Goal: Task Accomplishment & Management: Complete application form

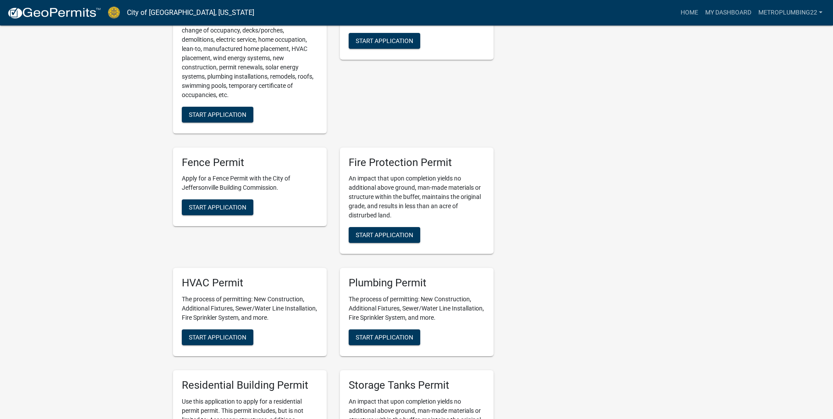
scroll to position [395, 0]
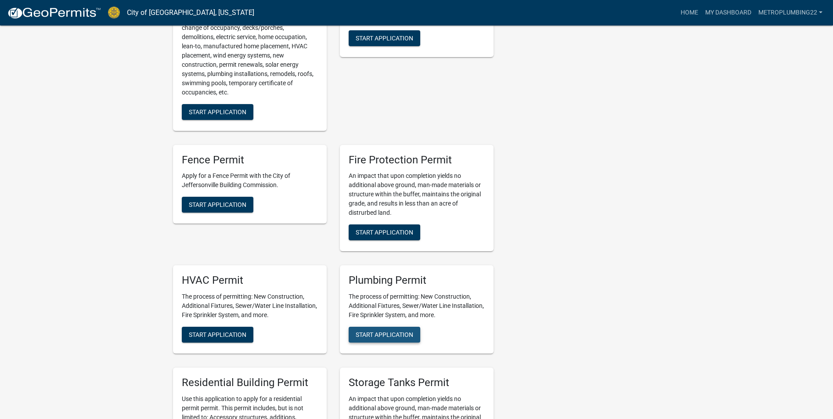
click at [375, 334] on span "Start Application" at bounding box center [385, 334] width 58 height 7
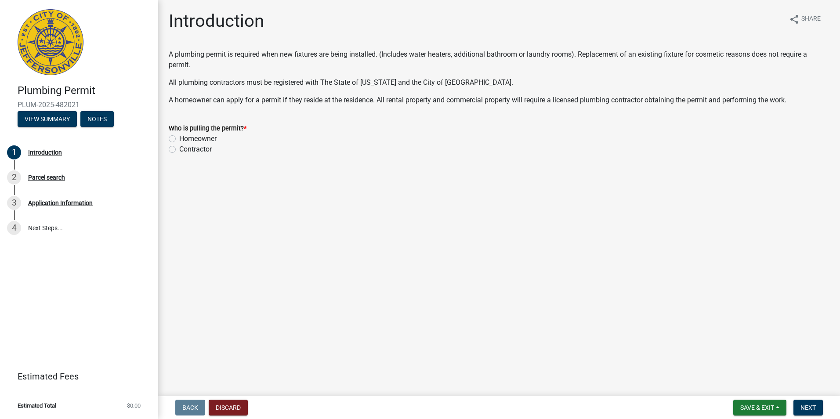
click at [179, 149] on label "Contractor" at bounding box center [195, 149] width 32 height 11
click at [179, 149] on input "Contractor" at bounding box center [182, 147] width 6 height 6
radio input "true"
click at [805, 407] on span "Next" at bounding box center [807, 407] width 15 height 7
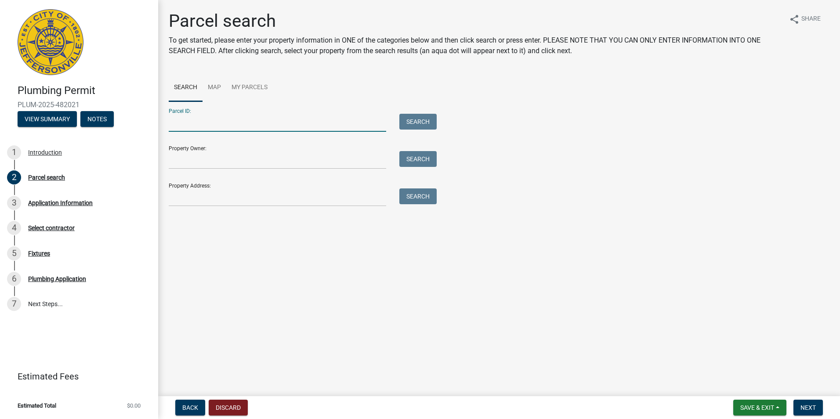
click at [245, 117] on input "Parcel ID:" at bounding box center [277, 123] width 217 height 18
type input "10-42-01-400-631.000-039"
click at [435, 119] on button "Search" at bounding box center [417, 122] width 37 height 16
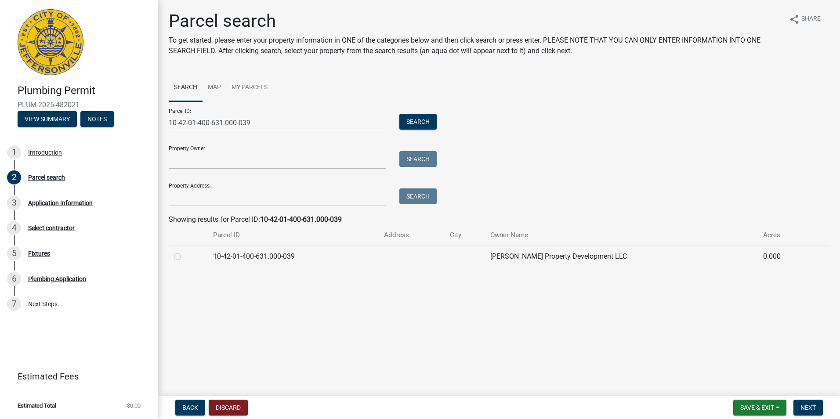
click at [184, 251] on label at bounding box center [184, 251] width 0 height 0
click at [184, 256] on input "radio" at bounding box center [187, 254] width 6 height 6
radio input "true"
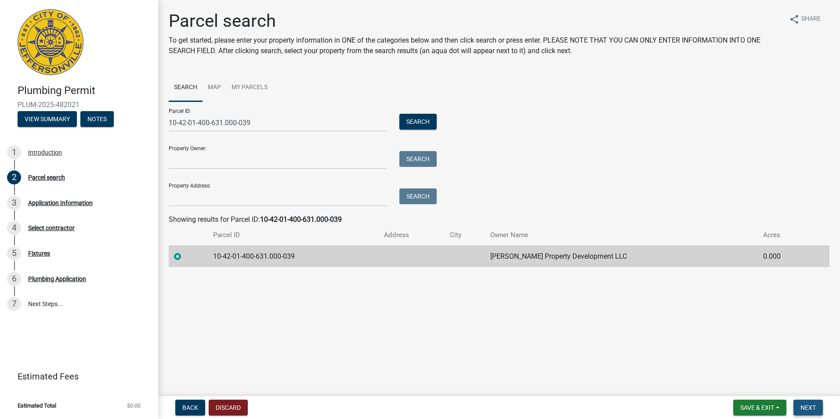
click at [803, 406] on span "Next" at bounding box center [807, 407] width 15 height 7
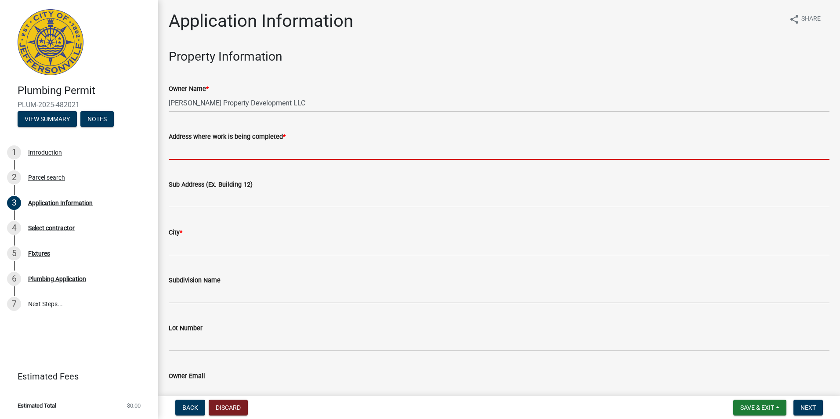
click at [257, 150] on input "Address where work is being completed *" at bounding box center [499, 151] width 660 height 18
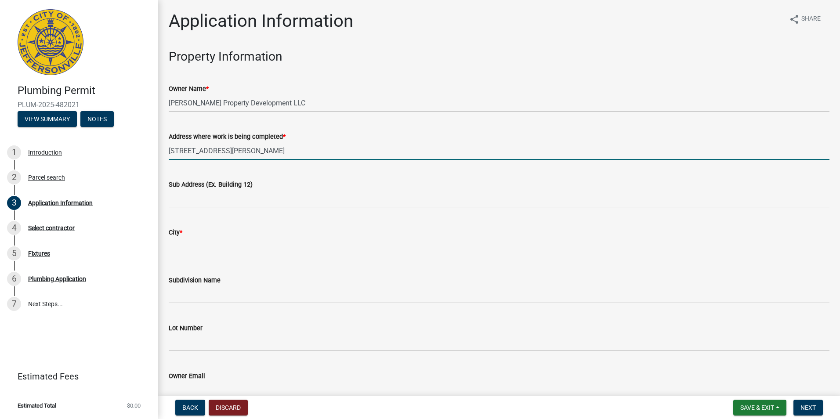
type input "[STREET_ADDRESS][PERSON_NAME]"
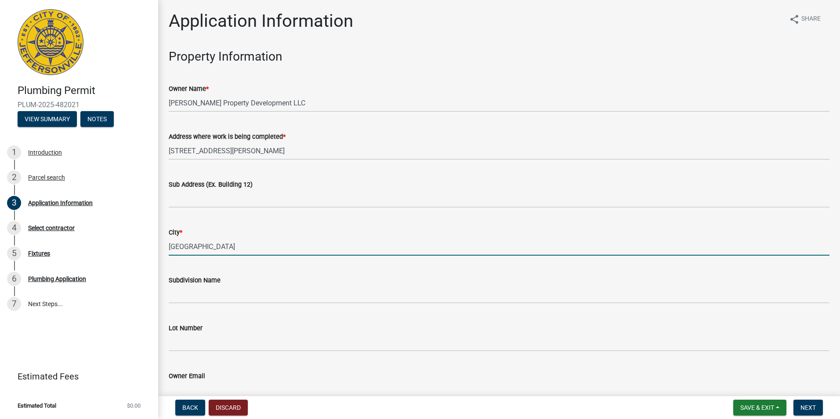
type input "[GEOGRAPHIC_DATA]"
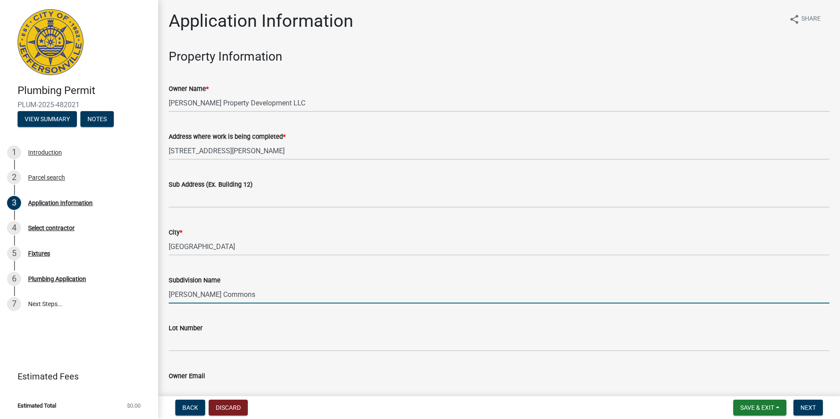
type input "[PERSON_NAME] Commons"
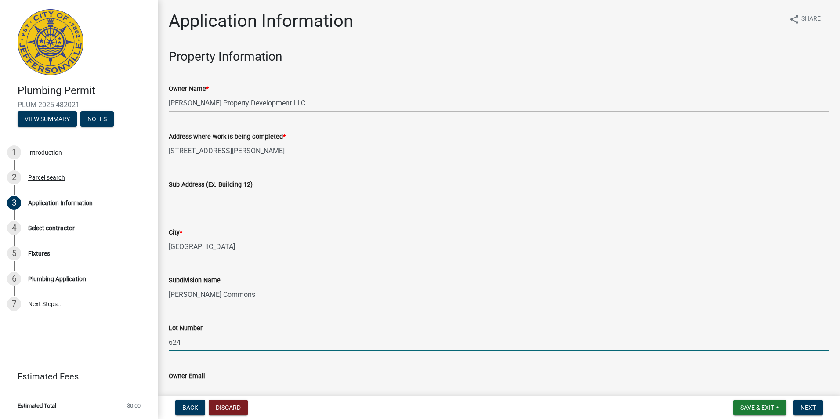
type input "624"
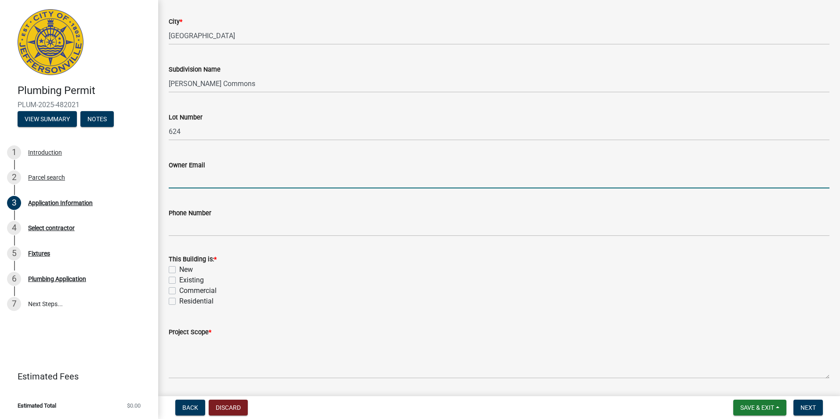
scroll to position [226, 0]
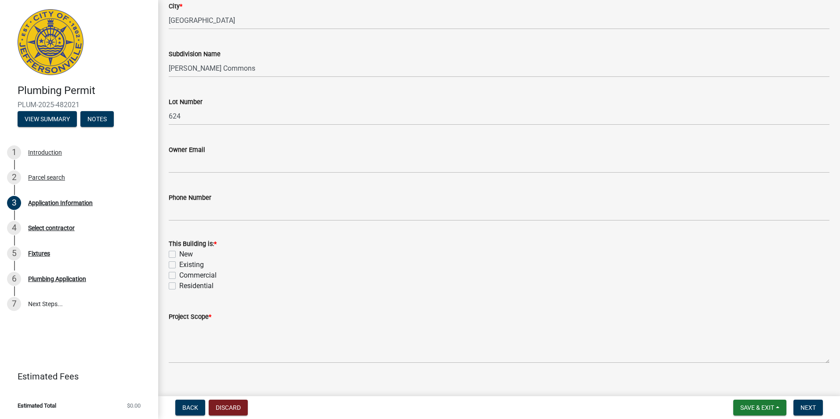
click at [179, 254] on label "New" at bounding box center [186, 254] width 14 height 11
click at [179, 254] on input "New" at bounding box center [182, 252] width 6 height 6
checkbox input "true"
checkbox input "false"
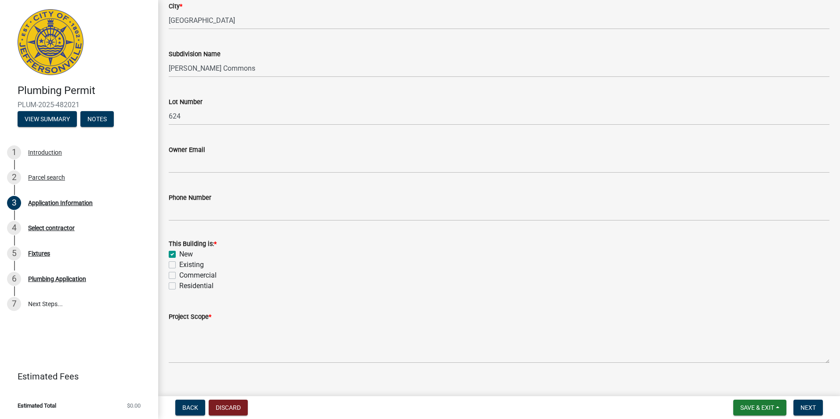
checkbox input "false"
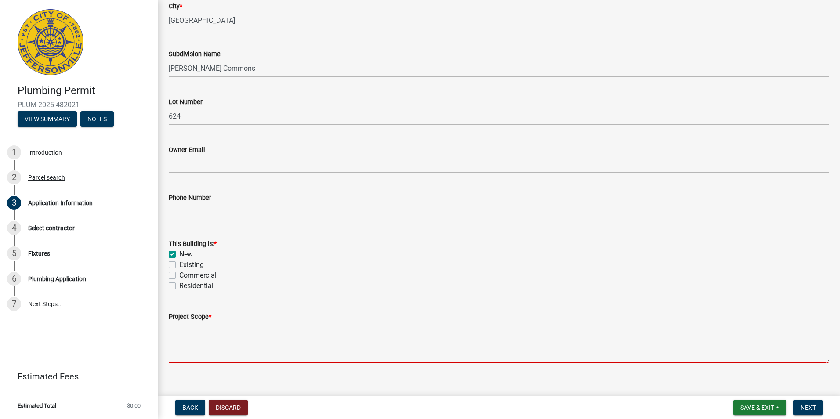
drag, startPoint x: 187, startPoint y: 343, endPoint x: 184, endPoint y: 340, distance: 4.7
click at [184, 340] on textarea "Project Scope *" at bounding box center [499, 342] width 660 height 41
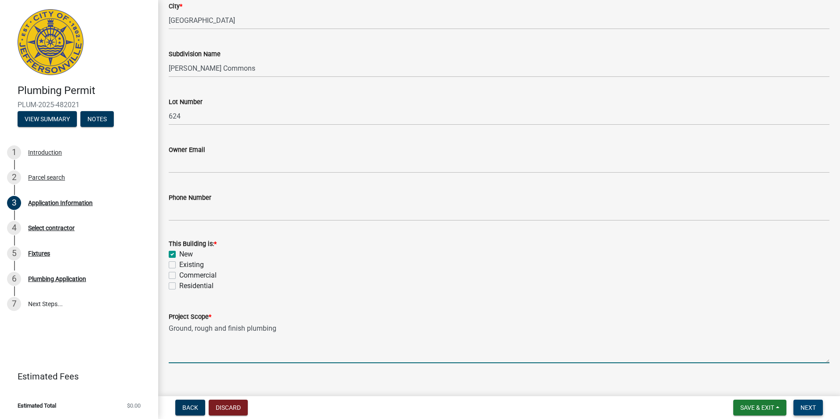
type textarea "Ground, rough and finish plumbing"
click at [799, 402] on button "Next" at bounding box center [807, 408] width 29 height 16
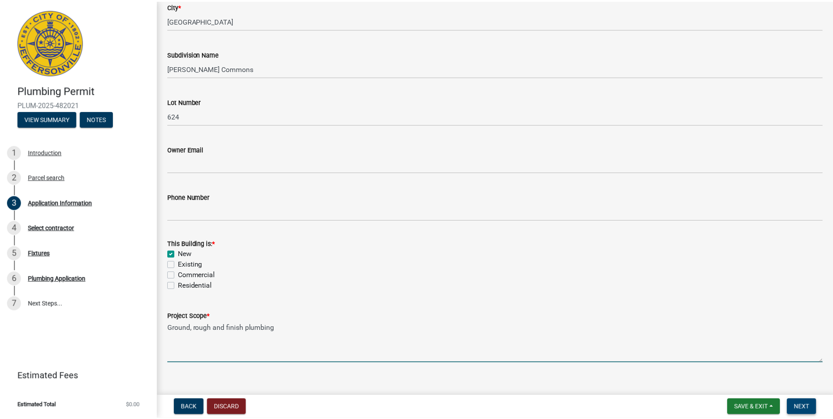
scroll to position [0, 0]
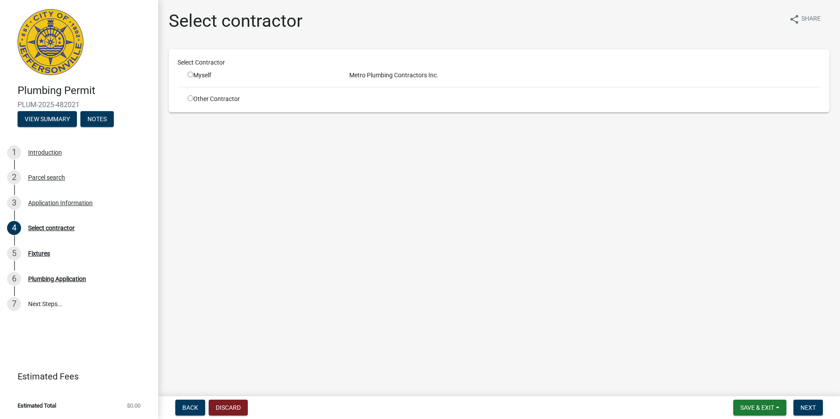
click at [189, 100] on input "radio" at bounding box center [190, 98] width 6 height 6
radio input "true"
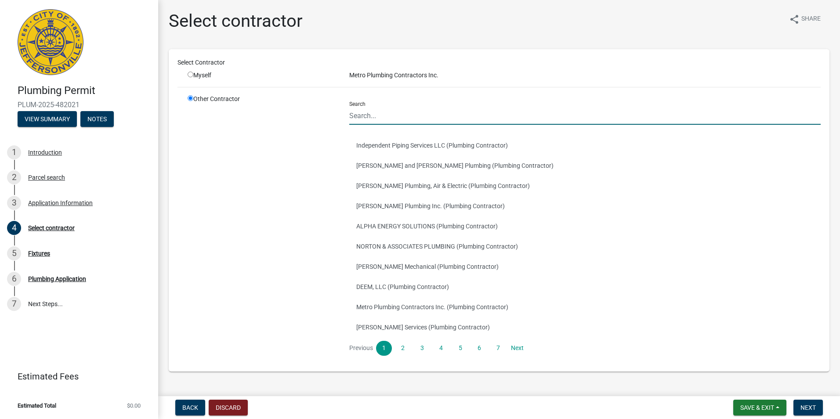
click at [393, 112] on input "Search" at bounding box center [584, 116] width 471 height 18
click at [191, 74] on input "radio" at bounding box center [190, 75] width 6 height 6
radio input "true"
radio input "false"
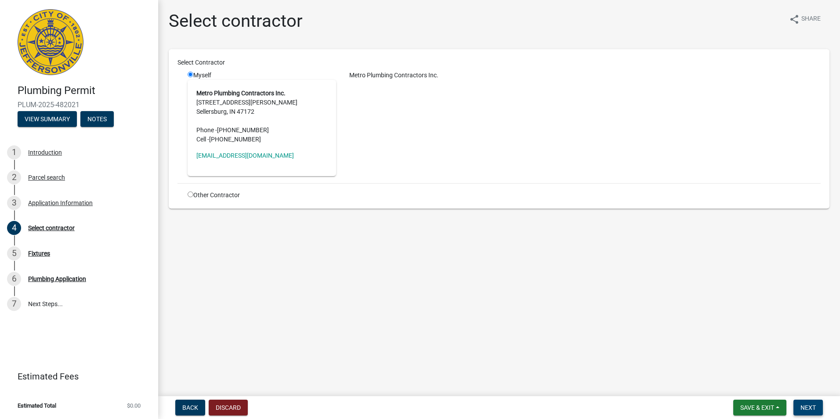
click at [805, 411] on span "Next" at bounding box center [807, 407] width 15 height 7
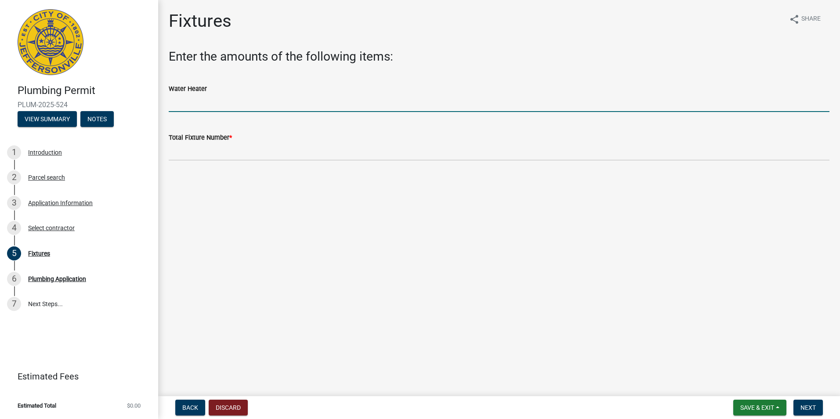
click at [195, 105] on input "text" at bounding box center [499, 103] width 660 height 18
type input "1"
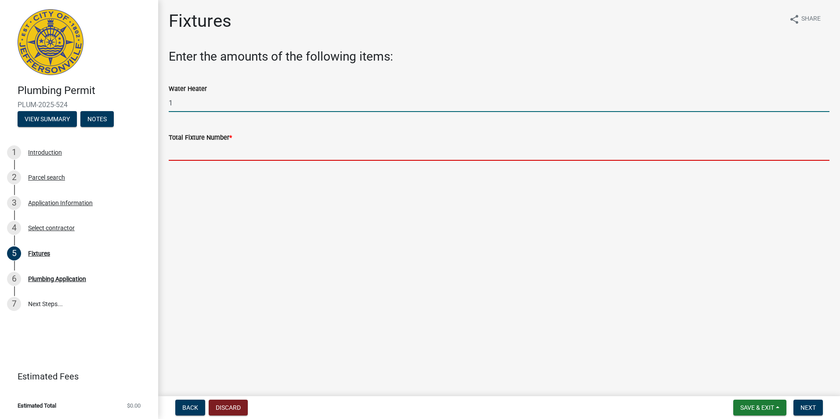
click at [197, 148] on input "text" at bounding box center [499, 152] width 660 height 18
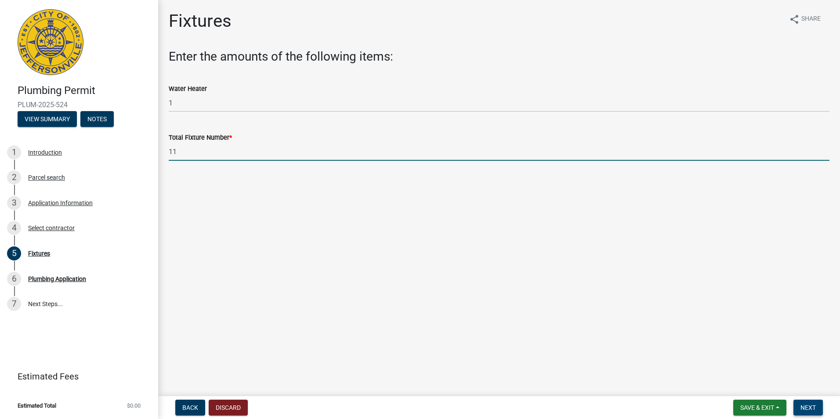
type input "11"
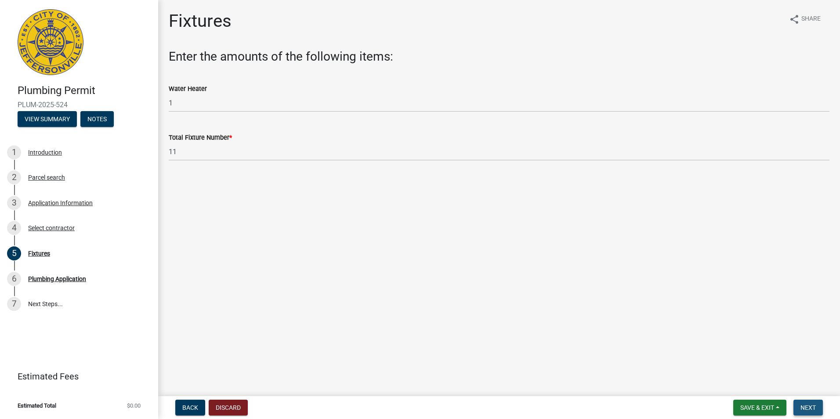
click at [805, 406] on span "Next" at bounding box center [807, 407] width 15 height 7
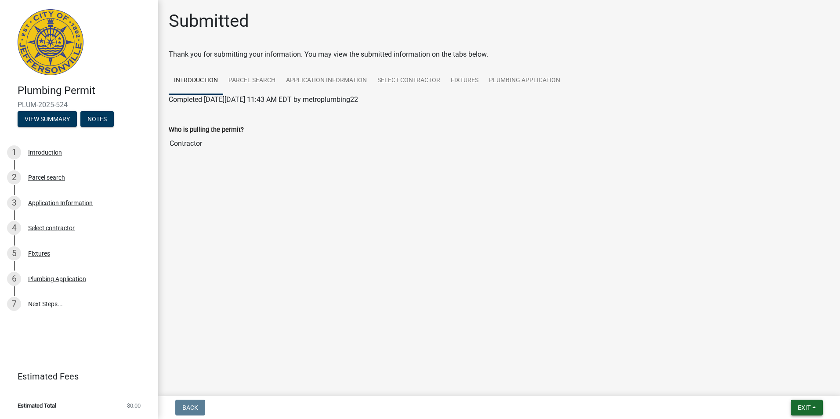
click at [803, 407] on span "Exit" at bounding box center [803, 407] width 13 height 7
click at [784, 388] on button "Save & Exit" at bounding box center [787, 384] width 70 height 21
